Goal: Transaction & Acquisition: Purchase product/service

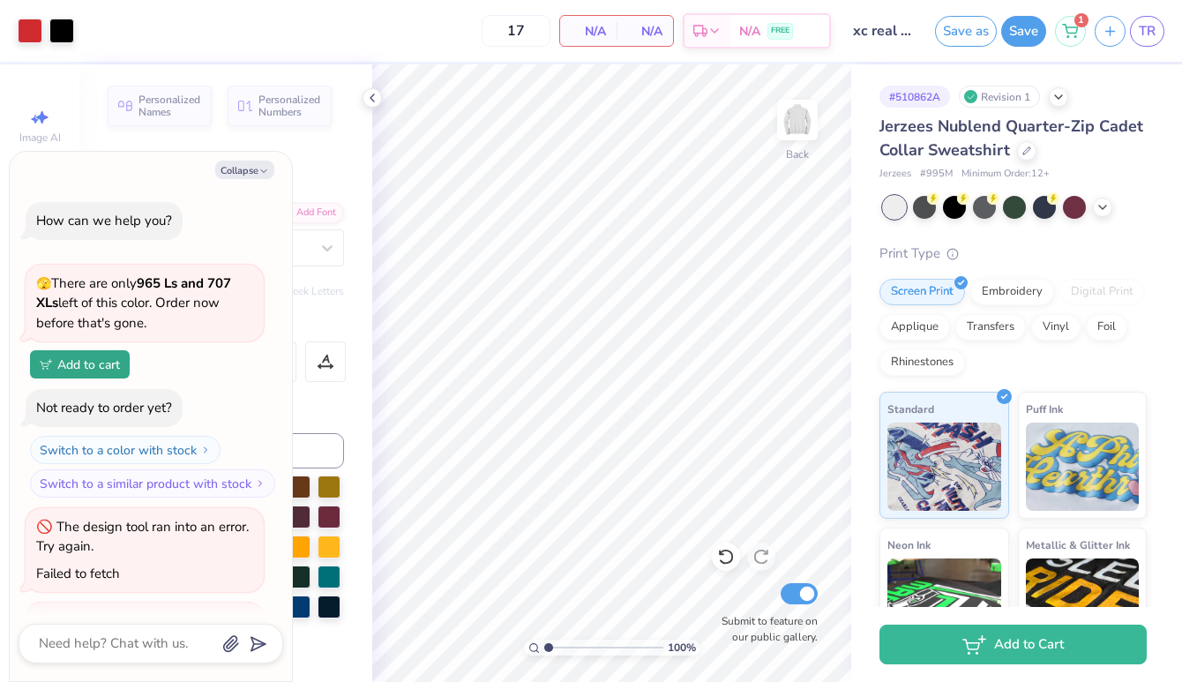
scroll to position [1406, 0]
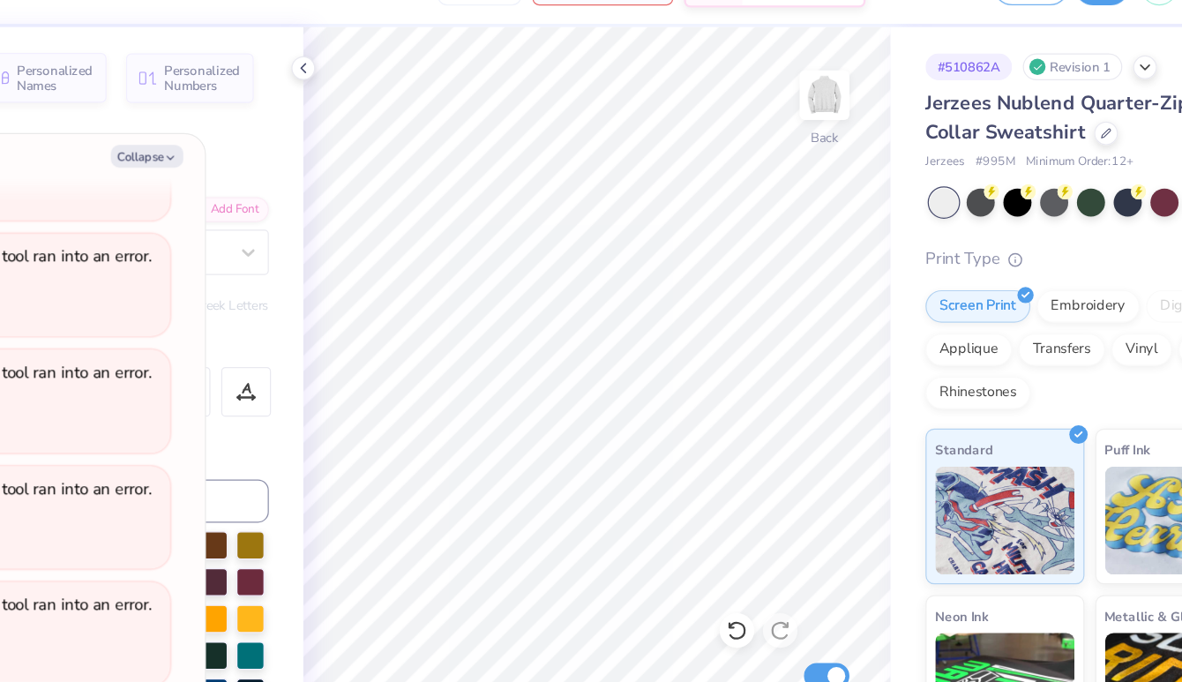
type textarea "x"
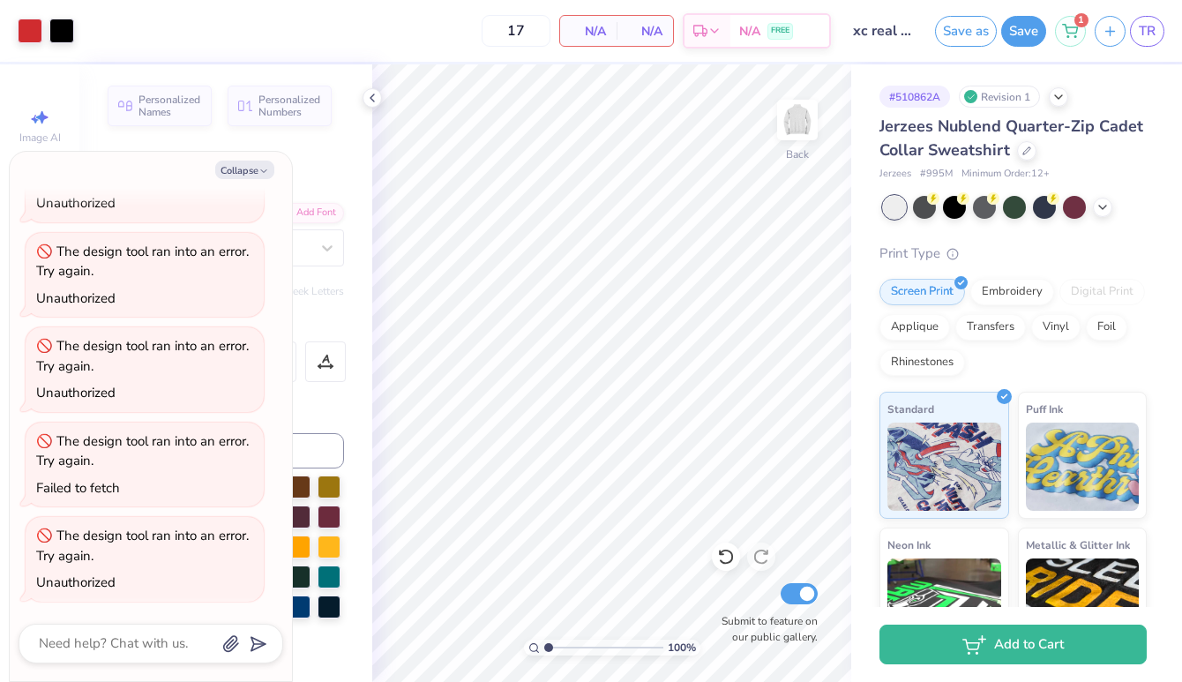
click at [880, 27] on input "xc real alt" at bounding box center [883, 30] width 86 height 35
click at [900, 31] on input "xc real alt" at bounding box center [883, 30] width 86 height 35
click at [1028, 31] on button "Save" at bounding box center [1023, 28] width 45 height 31
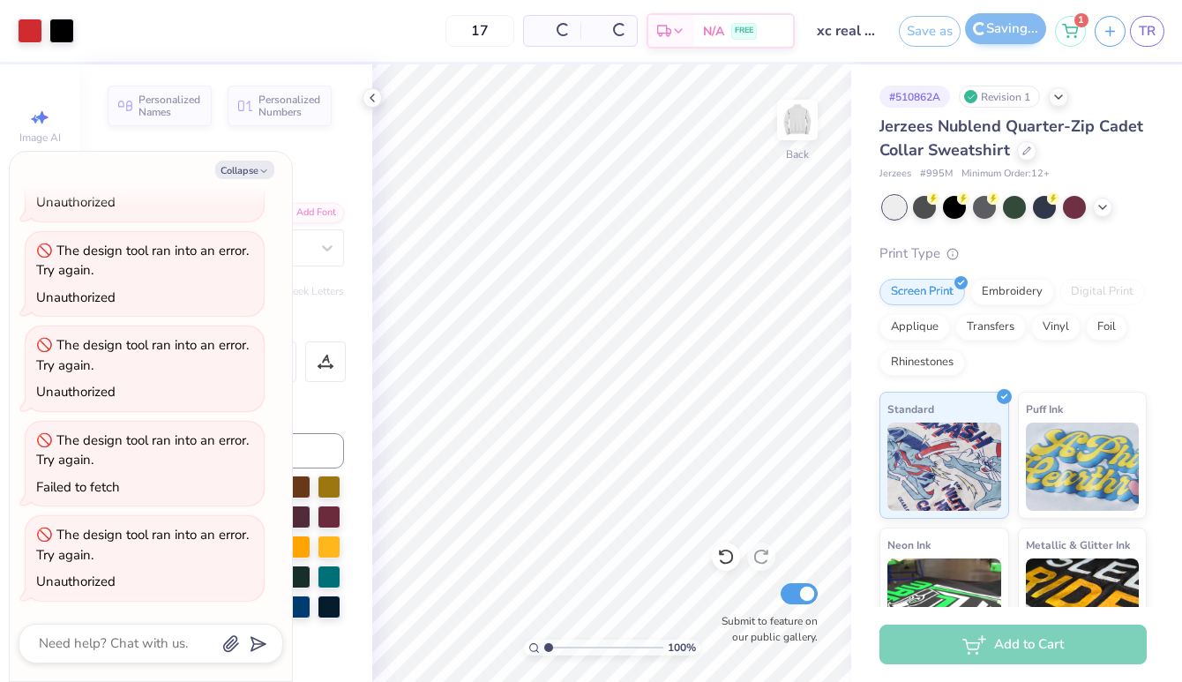
scroll to position [1378, 0]
click at [489, 26] on input "17" at bounding box center [480, 31] width 69 height 32
type input "13"
type textarea "x"
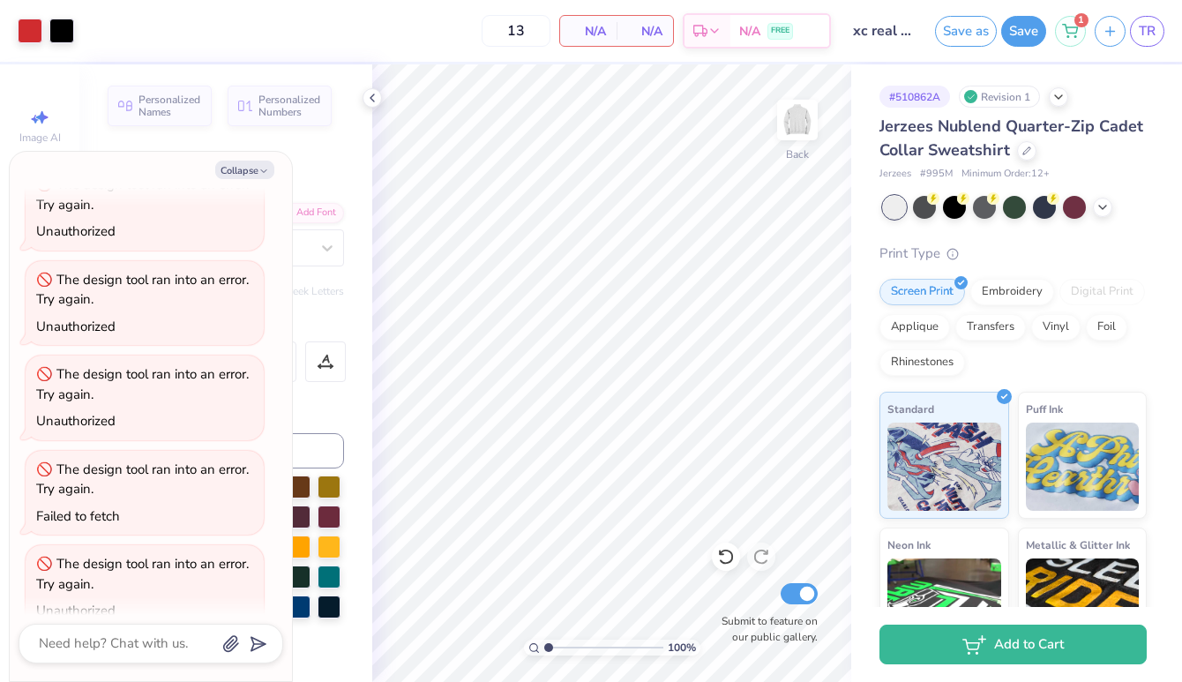
scroll to position [1474, 0]
type input "13"
click at [428, 27] on div "13 N/A Per Item N/A Total Est. Delivery N/A FREE" at bounding box center [457, 31] width 748 height 62
click at [593, 37] on span "N/A" at bounding box center [588, 31] width 35 height 19
click at [586, 26] on span "N/A" at bounding box center [588, 31] width 35 height 19
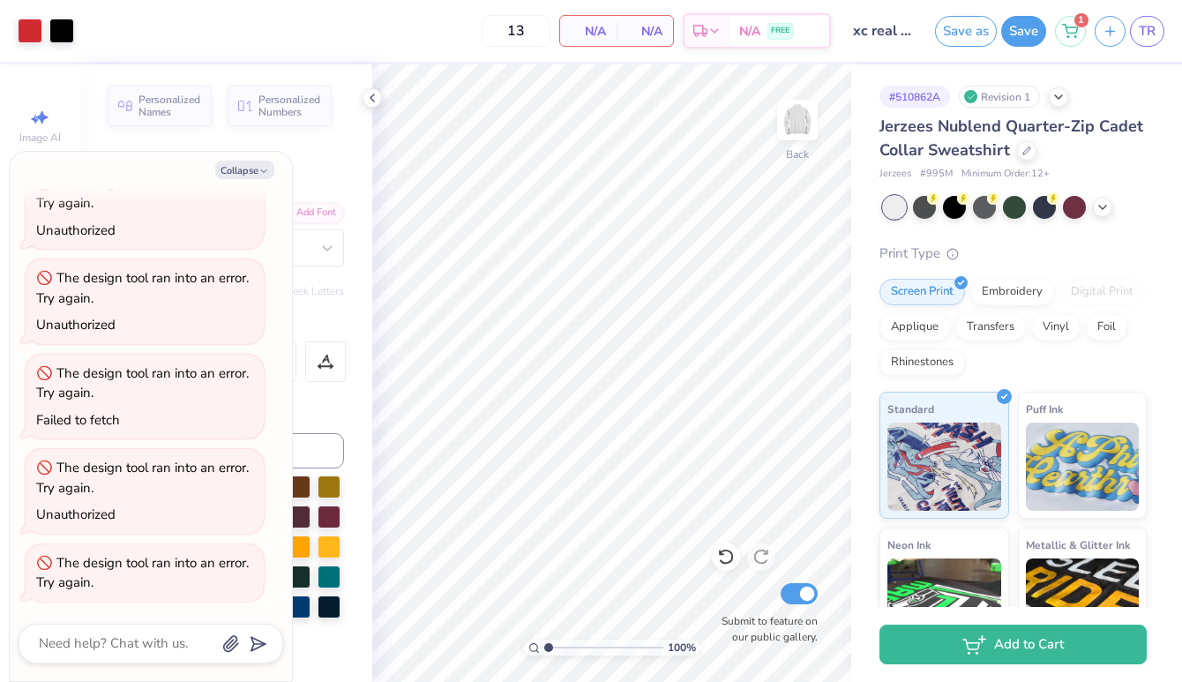
click at [413, 14] on div "13 N/A Per Item N/A Total Est. Delivery N/A FREE" at bounding box center [457, 31] width 748 height 62
click at [371, 96] on polyline at bounding box center [373, 97] width 4 height 7
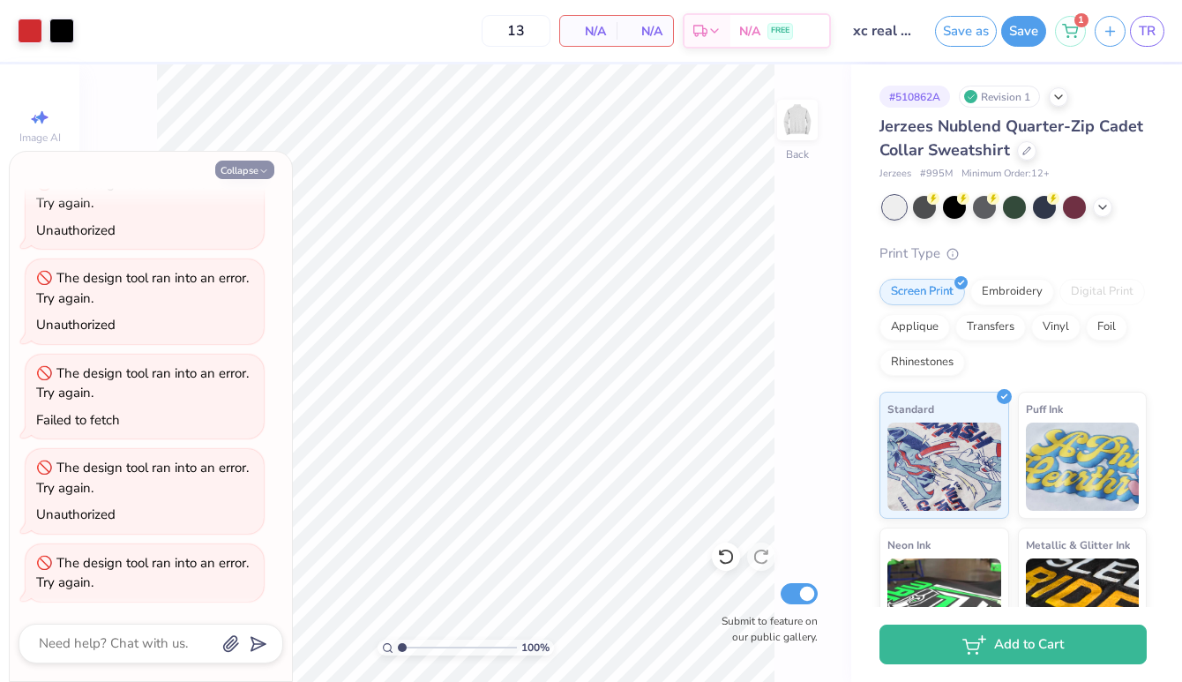
click at [254, 173] on button "Collapse" at bounding box center [244, 170] width 59 height 19
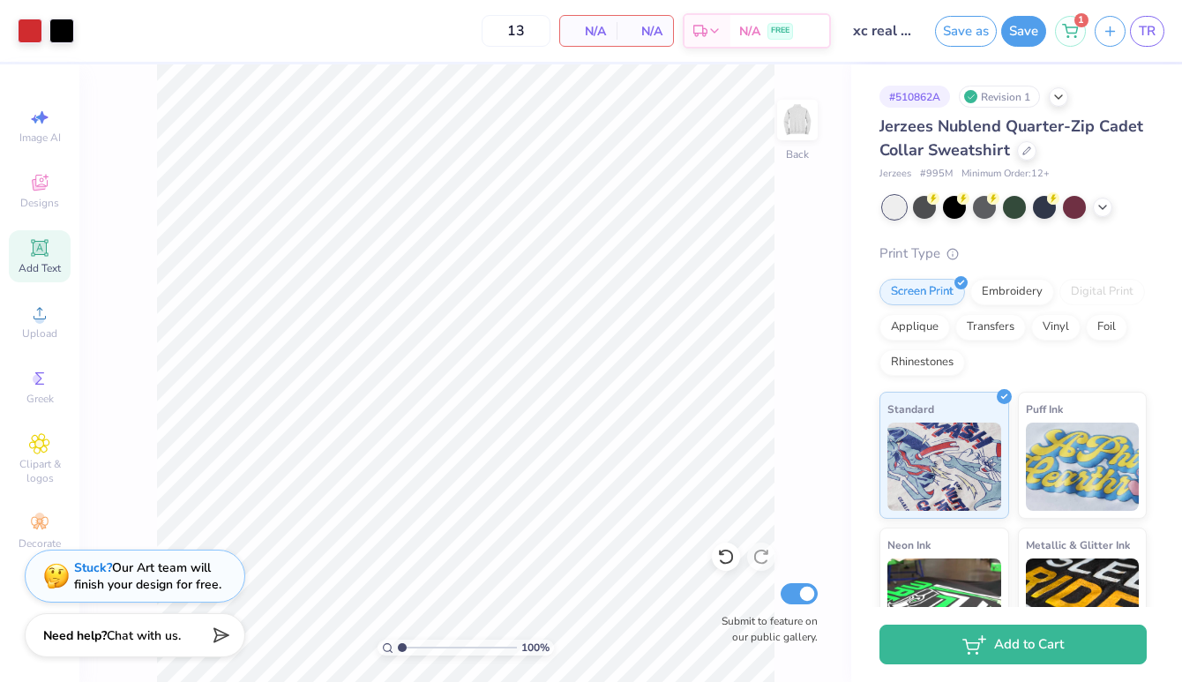
type textarea "x"
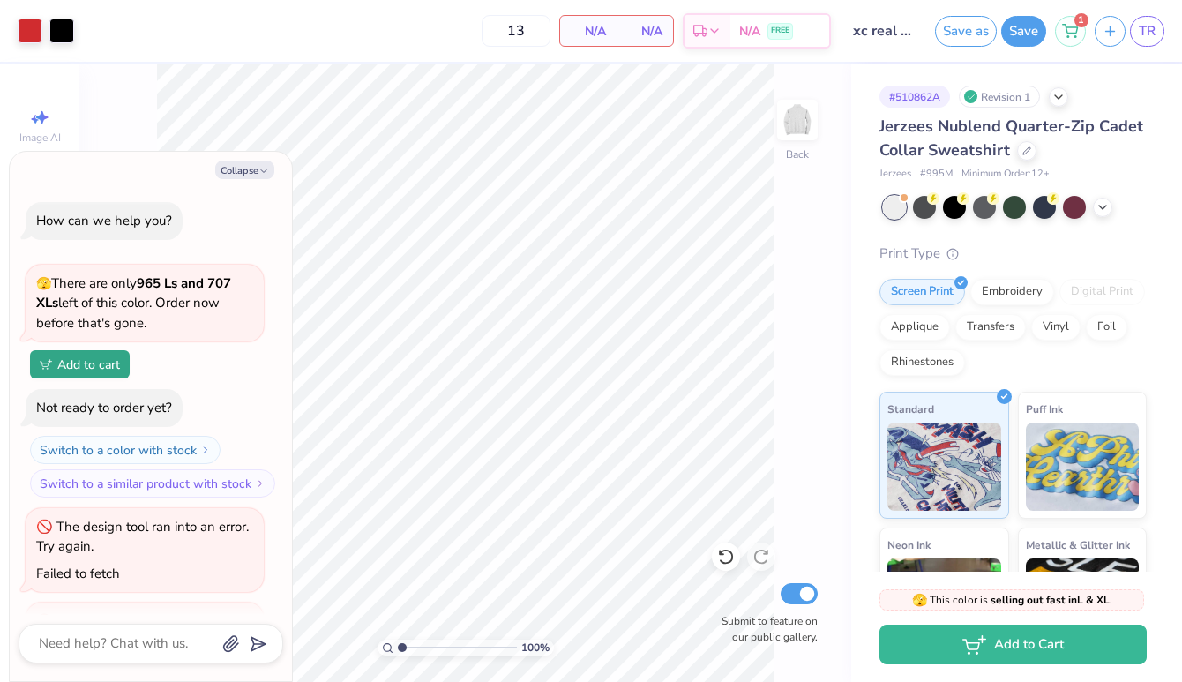
scroll to position [1570, 0]
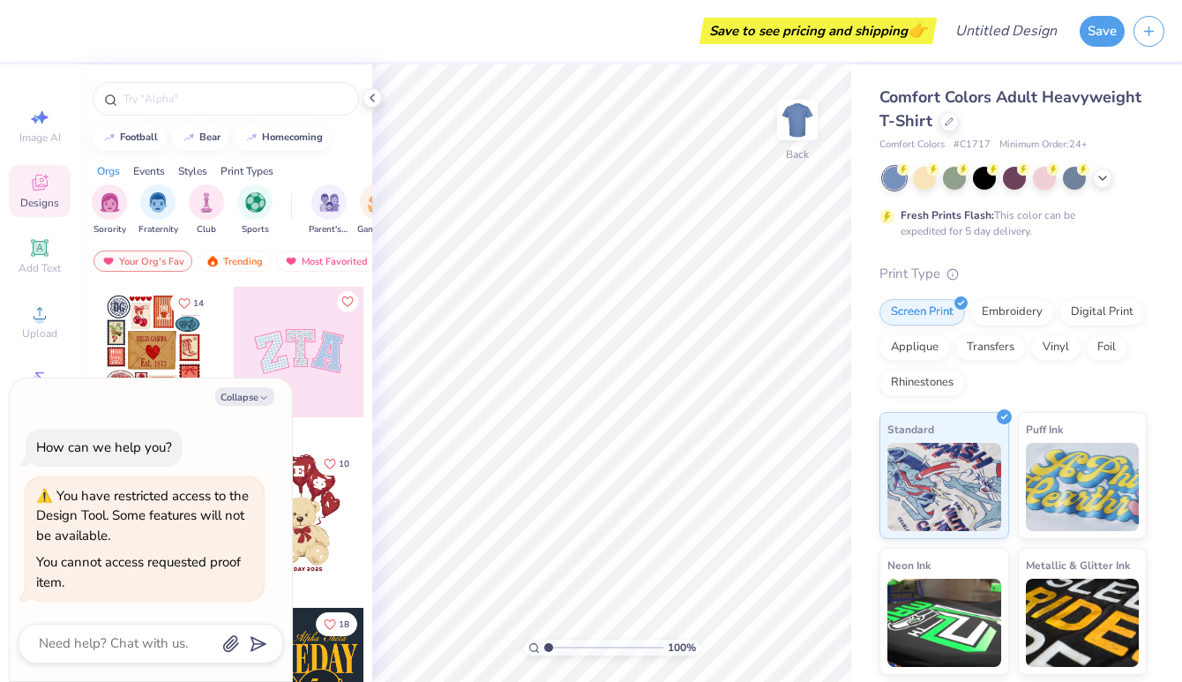
type textarea "x"
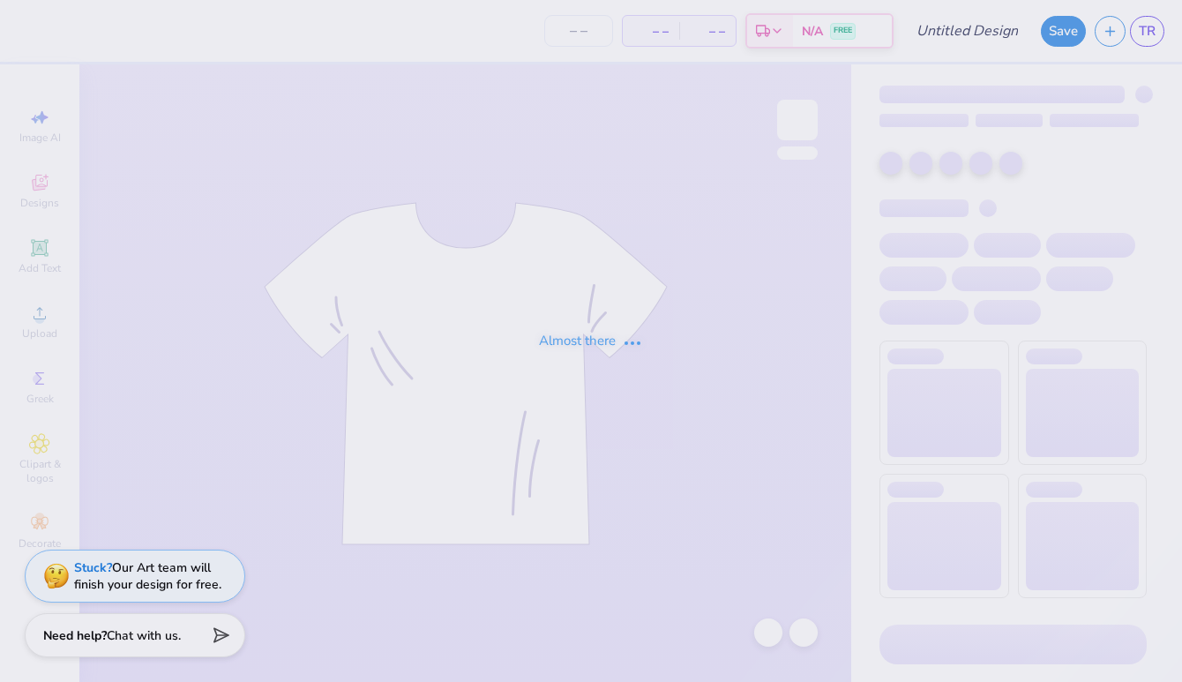
type input "xc real alt"
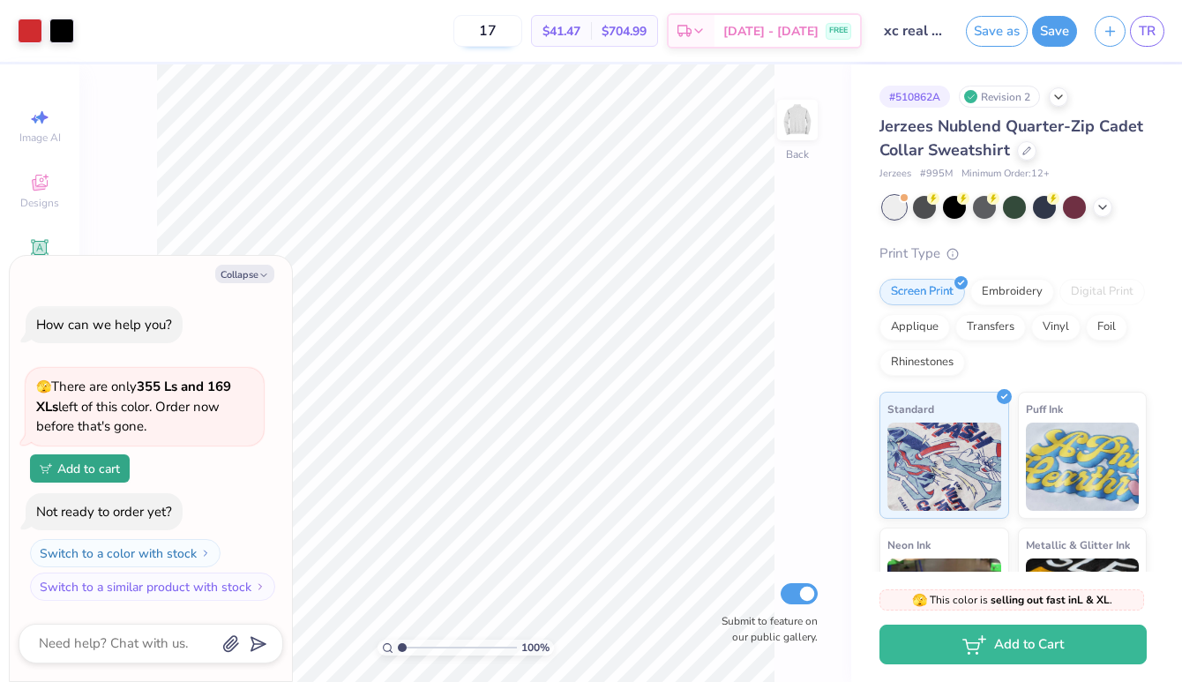
click at [518, 41] on input "17" at bounding box center [487, 31] width 69 height 32
click at [522, 31] on input "13" at bounding box center [487, 31] width 69 height 32
type input "14"
click at [262, 274] on icon "button" at bounding box center [264, 275] width 11 height 11
type textarea "x"
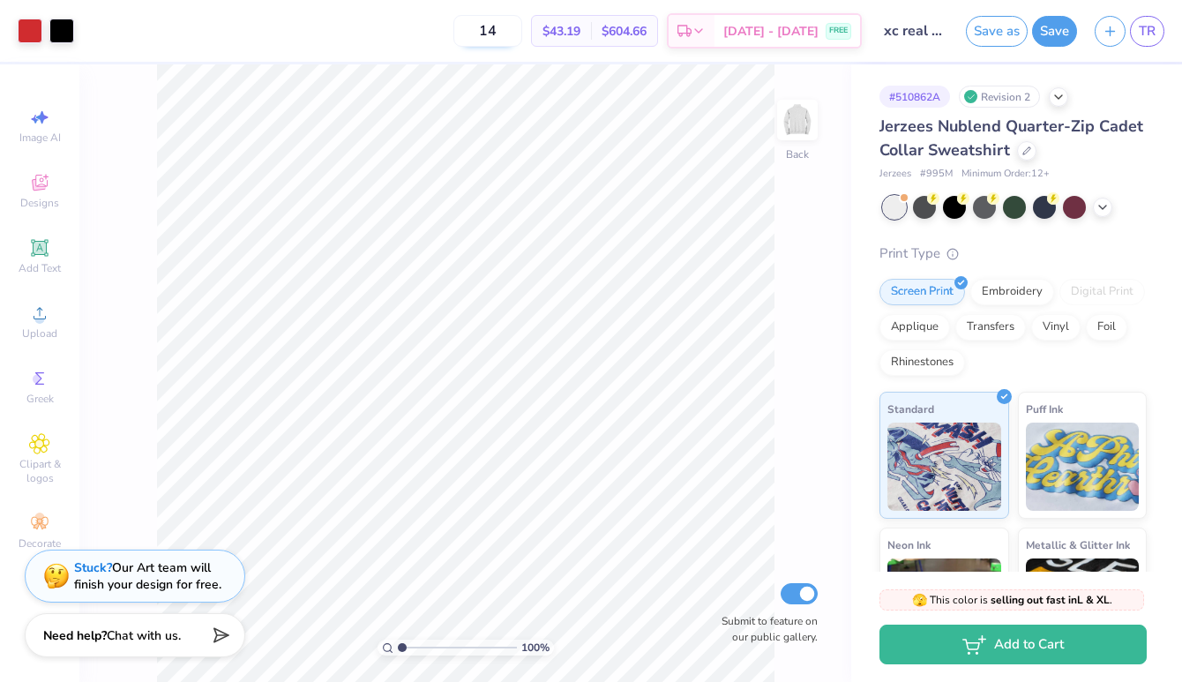
click at [522, 30] on input "14" at bounding box center [487, 31] width 69 height 32
type input "1"
type input "13"
